Goal: Task Accomplishment & Management: Manage account settings

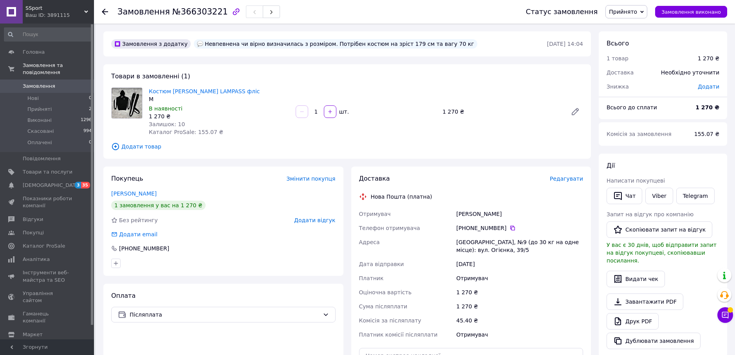
click at [735, 316] on div "Замовлення №366303221 Статус замовлення Прийнято Виконано Скасовано Оплачено За…" at bounding box center [416, 288] width 640 height 528
click at [729, 317] on icon at bounding box center [725, 315] width 7 height 7
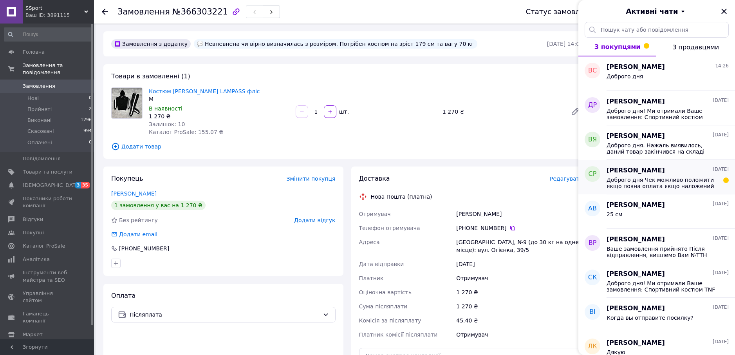
click at [686, 181] on span "Доброго дня Чек можливо положити якщо повна оплата якщо наложений платіж чек не…" at bounding box center [662, 183] width 111 height 13
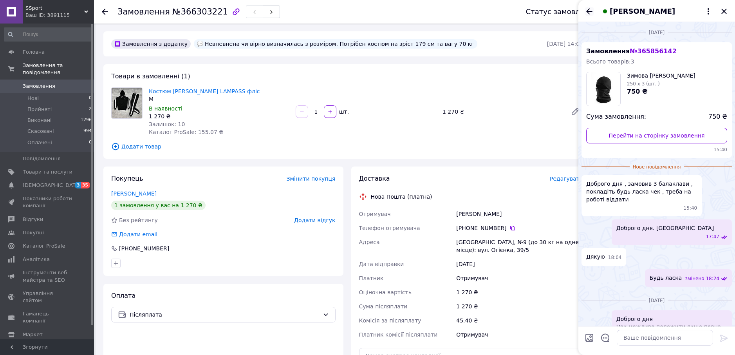
click at [587, 11] on icon "Назад" at bounding box center [589, 11] width 6 height 6
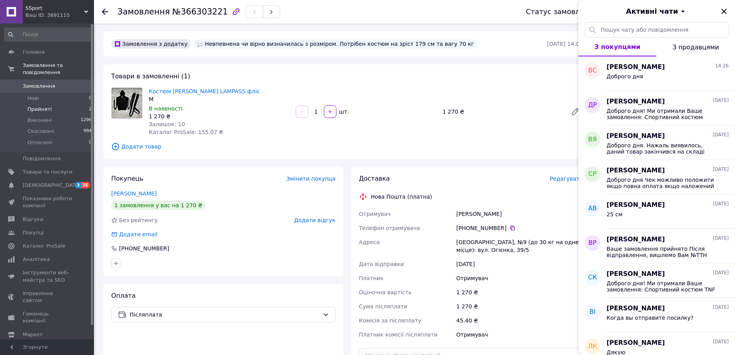
click at [41, 106] on span "Прийняті" at bounding box center [39, 109] width 24 height 7
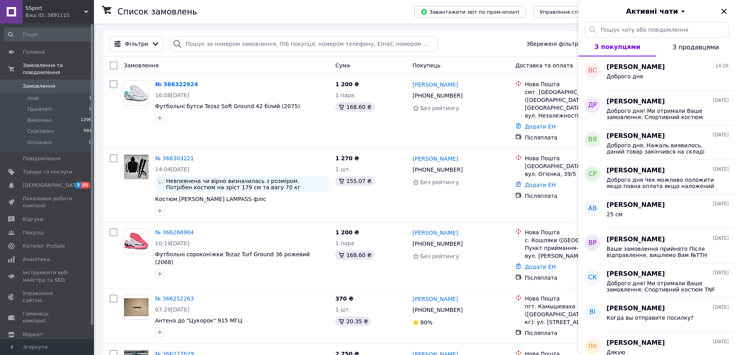
click at [731, 10] on div "Активні чати" at bounding box center [657, 11] width 157 height 22
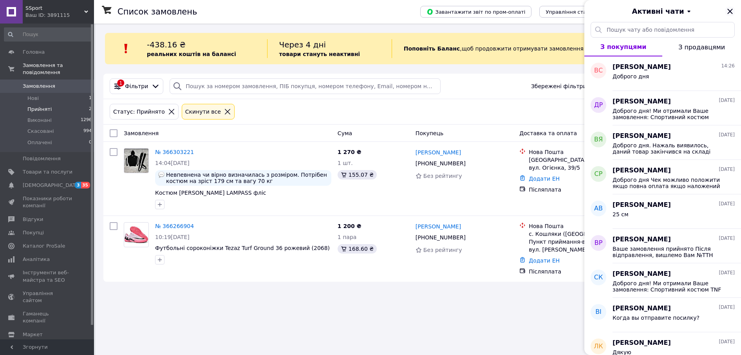
click at [730, 12] on icon "Закрити" at bounding box center [730, 11] width 5 height 5
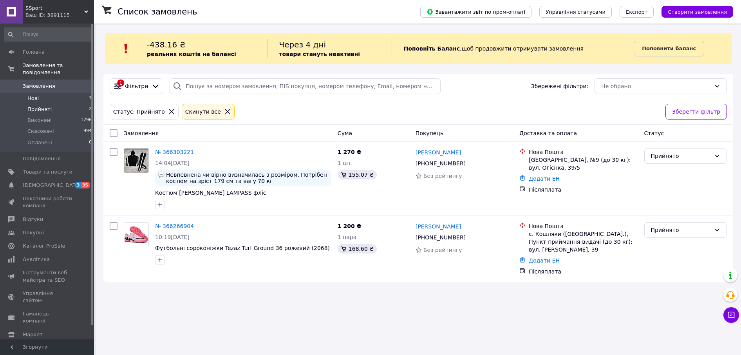
click at [36, 95] on span "Нові" at bounding box center [32, 98] width 11 height 7
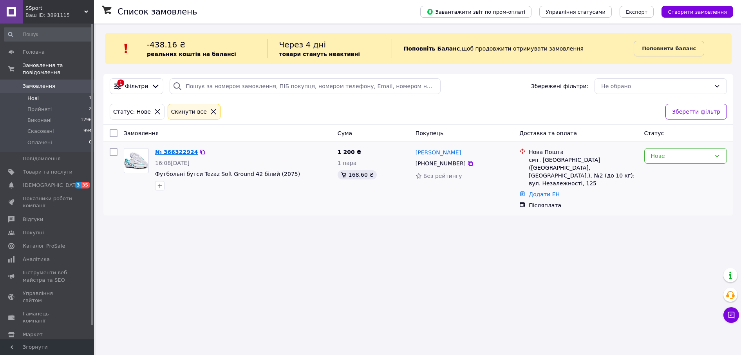
click at [176, 152] on link "№ 366322924" at bounding box center [176, 152] width 43 height 6
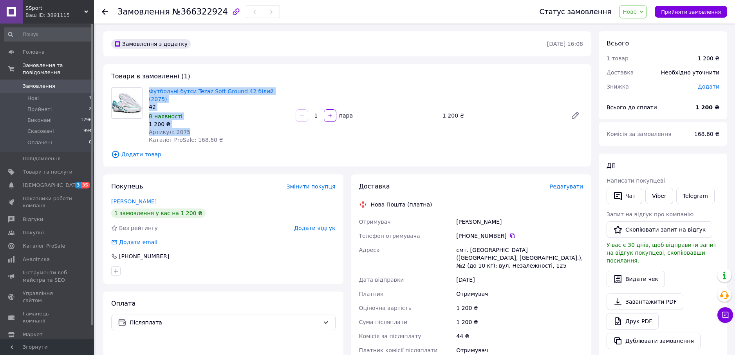
drag, startPoint x: 147, startPoint y: 90, endPoint x: 198, endPoint y: 124, distance: 61.7
click at [198, 124] on div "Футбольні бутси Tezaz Soft Ground 42 білий (2075) 42 В наявності 1 200 ₴ Артику…" at bounding box center [219, 116] width 147 height 60
copy div "Футбольні бутси Tezaz Soft Ground 42 білий (2075) 42 В наявності 1 200 ₴ Артику…"
click at [185, 92] on link "Футбольні бутси Tezaz Soft Ground 42 білий (2075)" at bounding box center [211, 95] width 125 height 14
click at [657, 196] on link "Viber" at bounding box center [659, 196] width 27 height 16
